Goal: Information Seeking & Learning: Learn about a topic

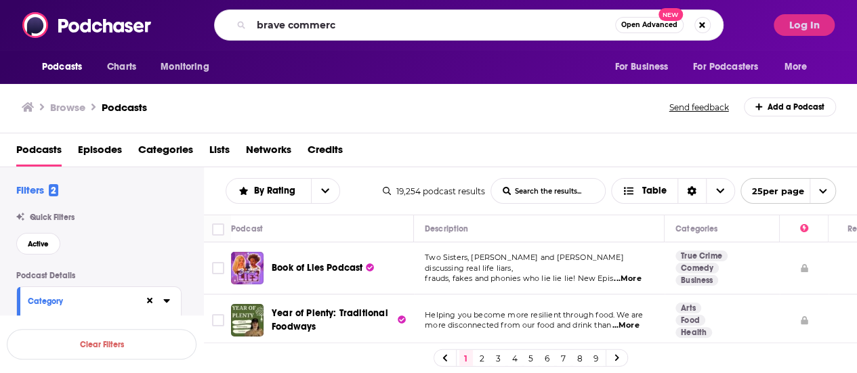
type input "brave commerce"
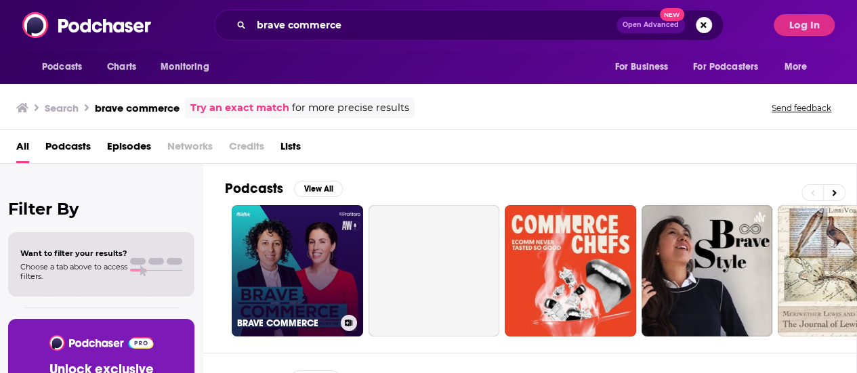
click at [291, 274] on link "BRAVE COMMERCE" at bounding box center [297, 270] width 131 height 131
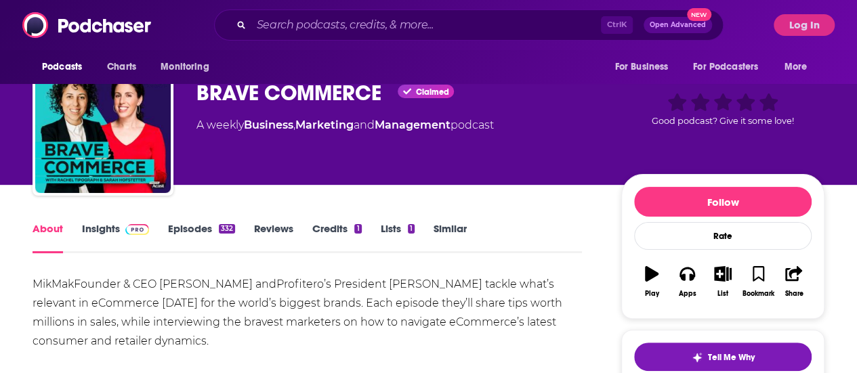
scroll to position [37, 0]
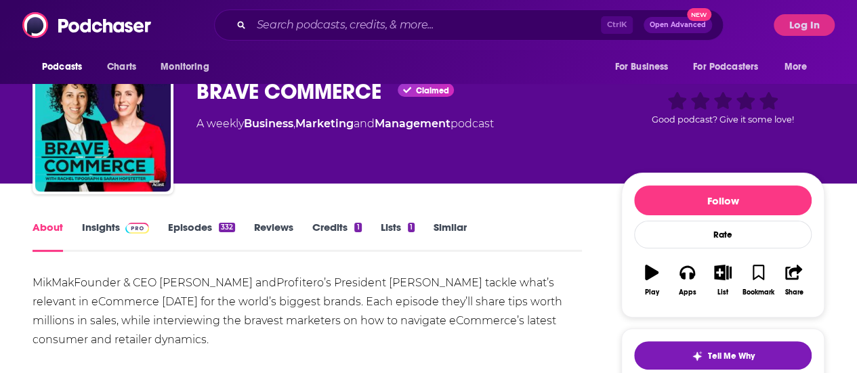
click at [103, 222] on link "Insights" at bounding box center [115, 236] width 67 height 31
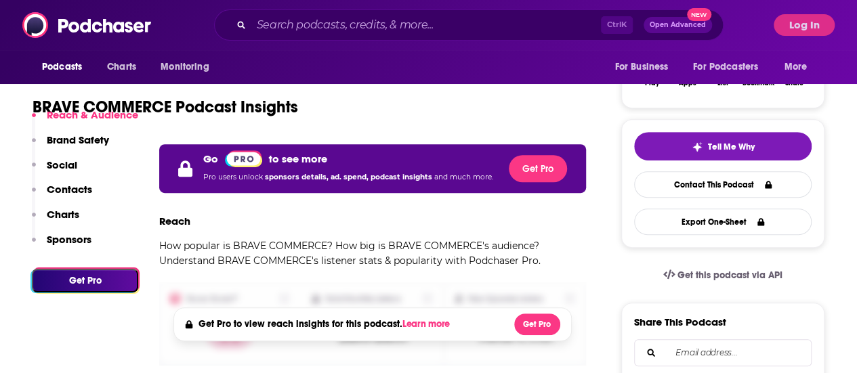
scroll to position [249, 0]
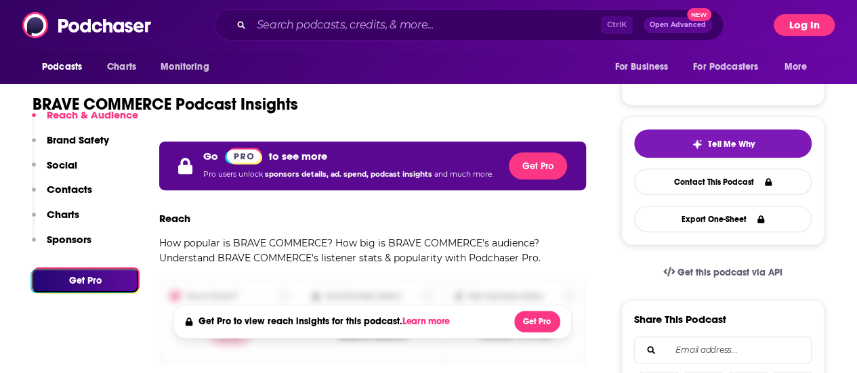
click at [794, 19] on button "Log In" at bounding box center [804, 25] width 61 height 22
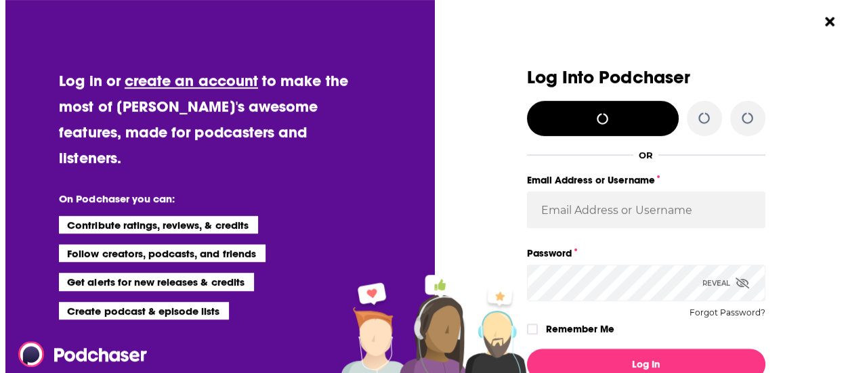
scroll to position [0, 0]
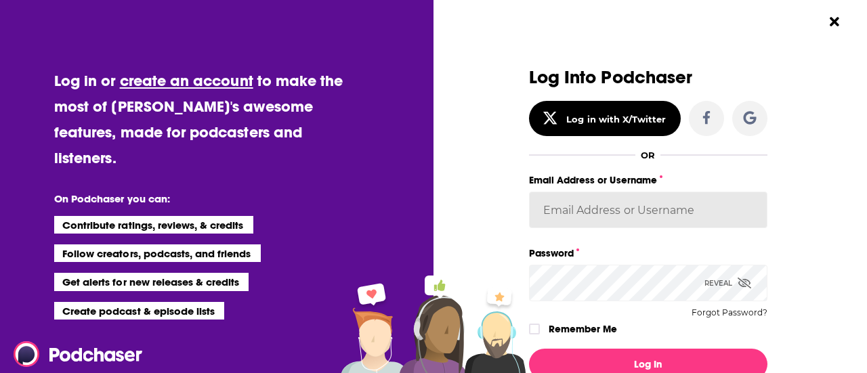
type input "pmorishita"
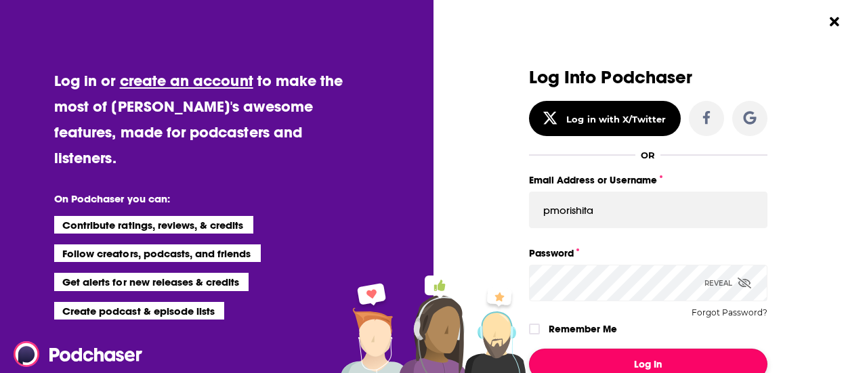
click at [623, 353] on button "Log In" at bounding box center [648, 364] width 239 height 31
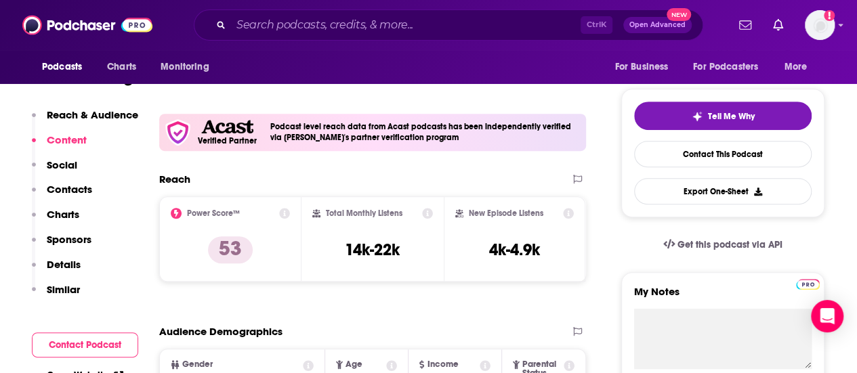
scroll to position [278, 0]
